Goal: Transaction & Acquisition: Purchase product/service

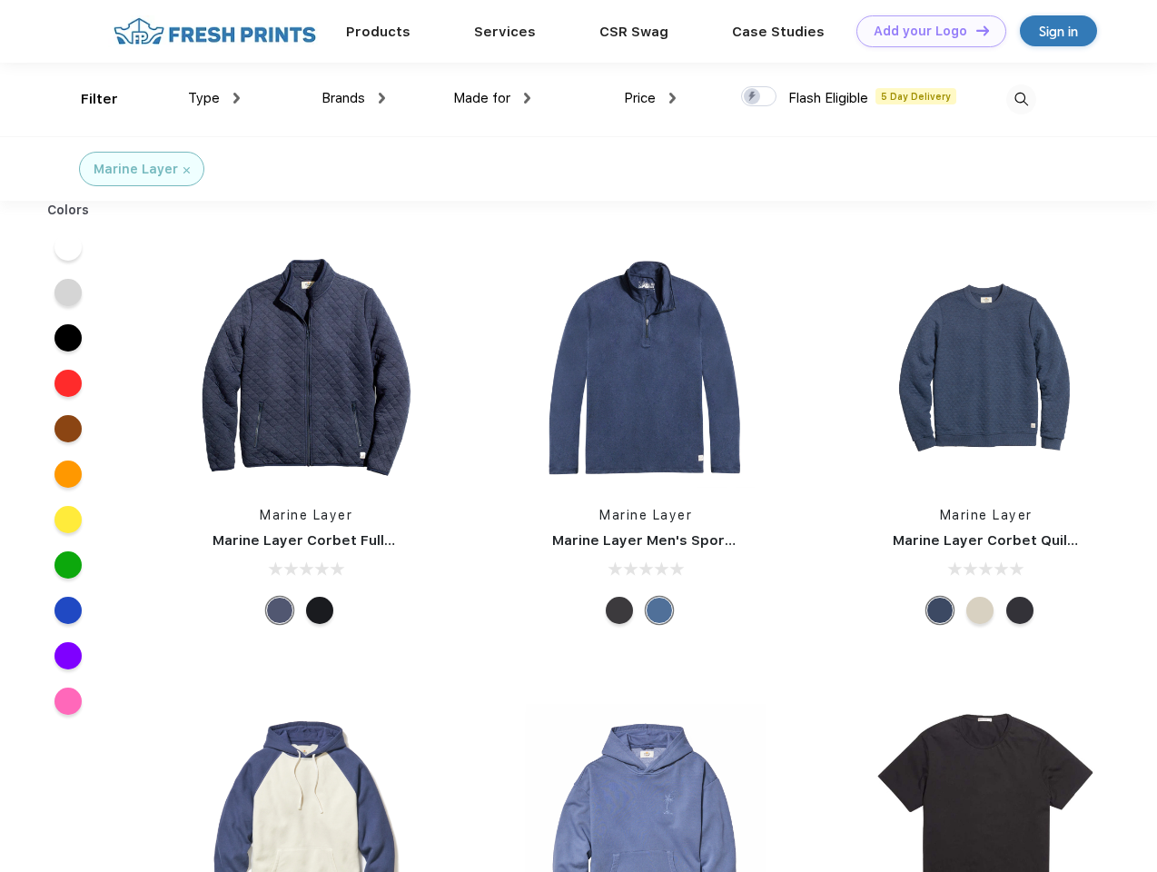
click at [925, 31] on link "Add your Logo Design Tool" at bounding box center [932, 31] width 150 height 32
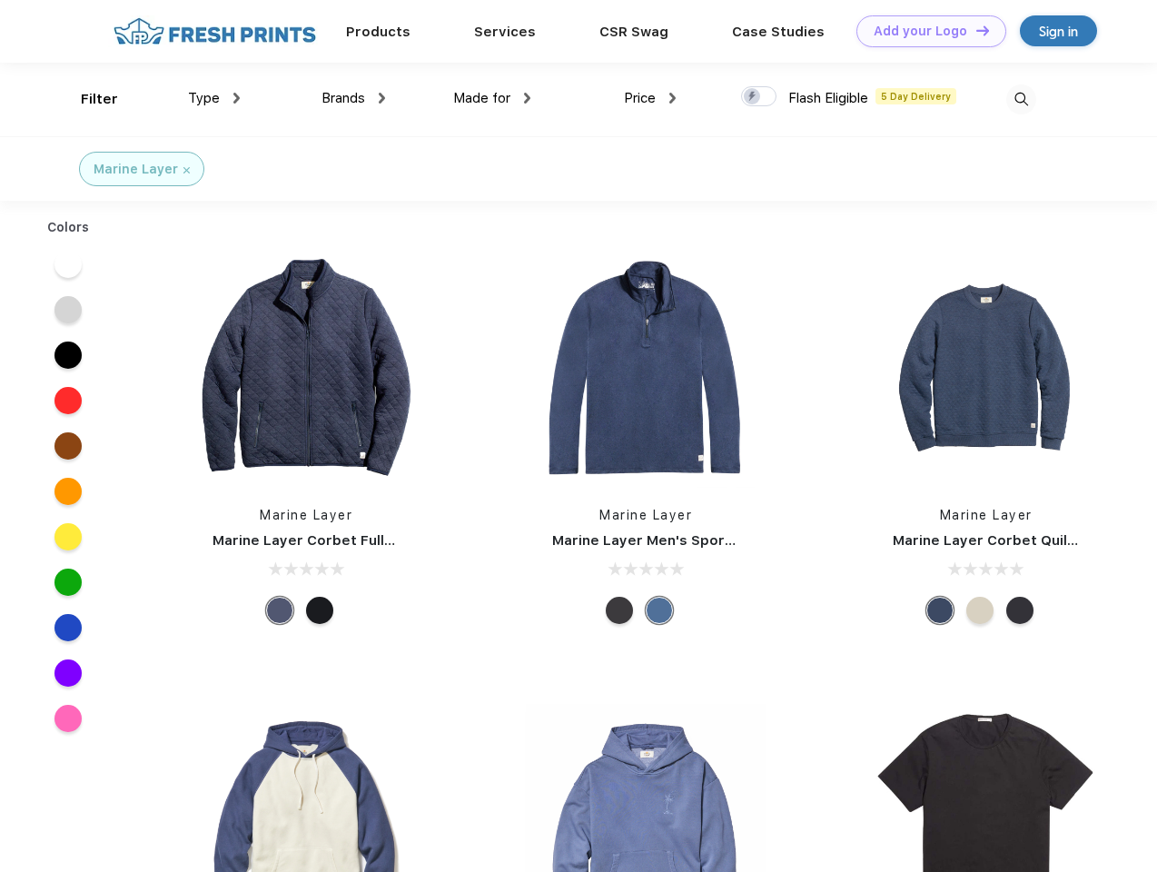
click at [0, 0] on div "Design Tool" at bounding box center [0, 0] width 0 height 0
click at [975, 30] on link "Add your Logo Design Tool" at bounding box center [932, 31] width 150 height 32
click at [87, 99] on div "Filter" at bounding box center [99, 99] width 37 height 21
click at [214, 98] on span "Type" at bounding box center [204, 98] width 32 height 16
click at [353, 98] on span "Brands" at bounding box center [344, 98] width 44 height 16
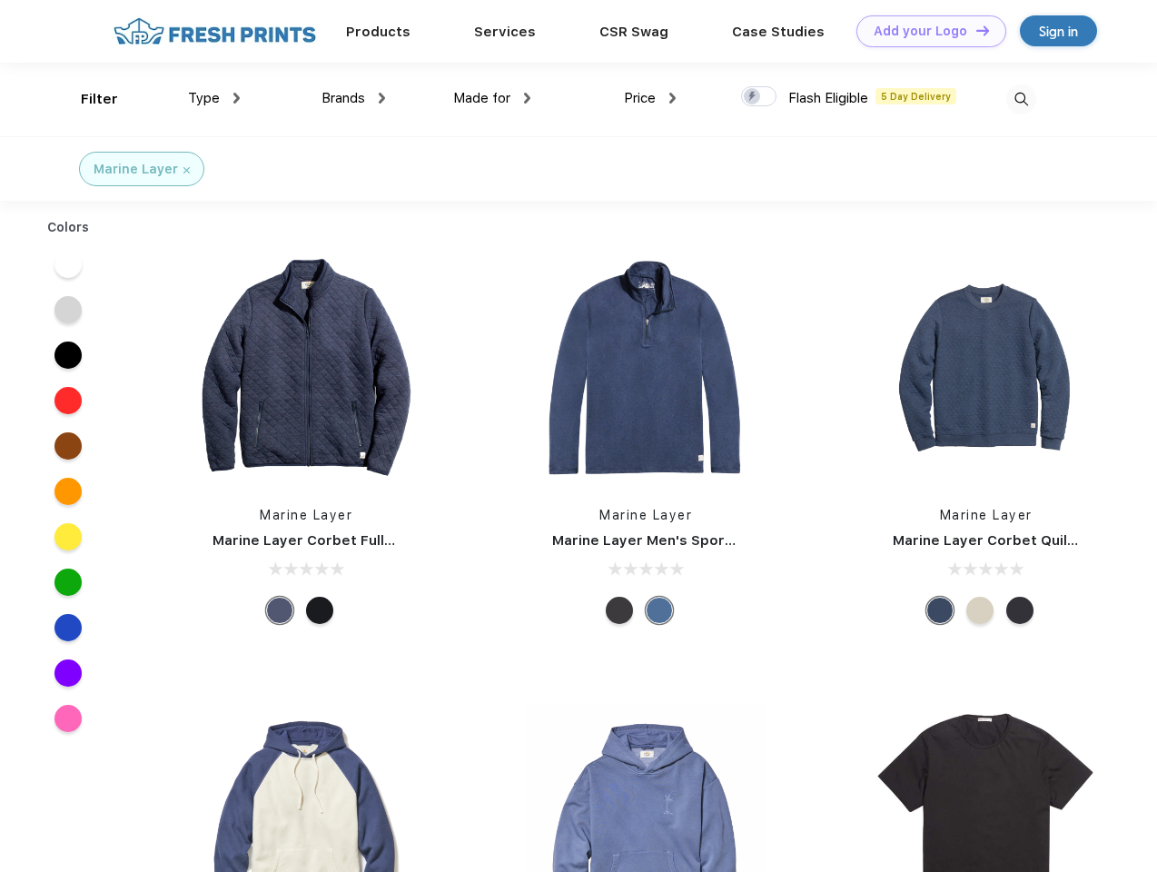
click at [492, 98] on span "Made for" at bounding box center [481, 98] width 57 height 16
click at [650, 98] on span "Price" at bounding box center [640, 98] width 32 height 16
click at [759, 97] on div at bounding box center [758, 96] width 35 height 20
click at [753, 97] on input "checkbox" at bounding box center [747, 91] width 12 height 12
click at [1021, 99] on img at bounding box center [1021, 99] width 30 height 30
